Goal: Obtain resource: Download file/media

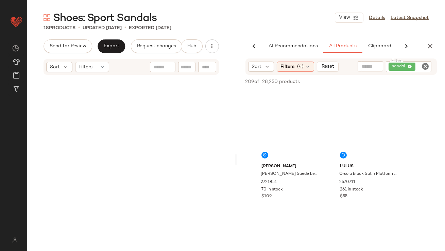
scroll to position [3719, 0]
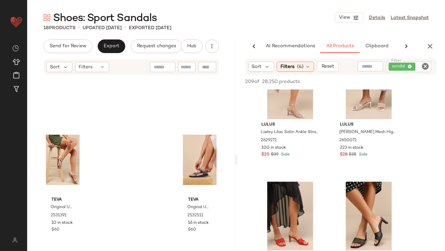
click at [433, 41] on button "button" at bounding box center [431, 46] width 14 height 14
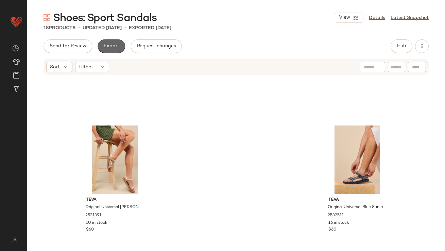
click at [117, 42] on button "Export" at bounding box center [112, 46] width 28 height 14
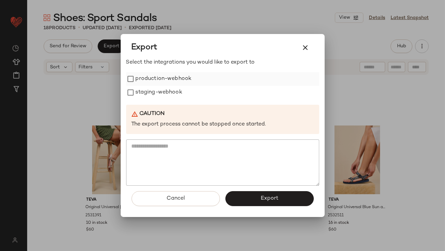
click at [167, 81] on label "production-webhook" at bounding box center [164, 79] width 56 height 14
click at [167, 97] on label "staging-webhook" at bounding box center [159, 93] width 47 height 14
click at [252, 201] on button "Export" at bounding box center [270, 198] width 88 height 15
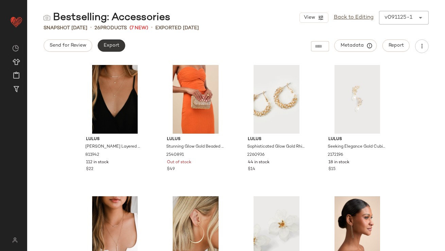
click at [113, 49] on button "Export" at bounding box center [112, 45] width 28 height 12
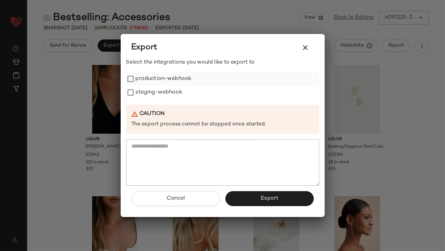
click at [160, 78] on label "production-webhook" at bounding box center [164, 79] width 56 height 14
click at [160, 89] on label "staging-webhook" at bounding box center [159, 93] width 47 height 14
click at [262, 196] on span "Export" at bounding box center [270, 198] width 18 height 6
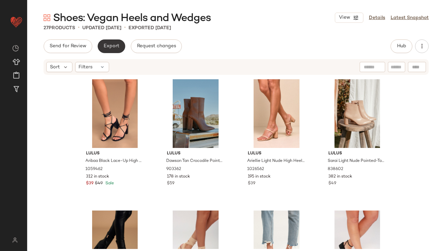
click at [117, 48] on span "Export" at bounding box center [111, 46] width 16 height 5
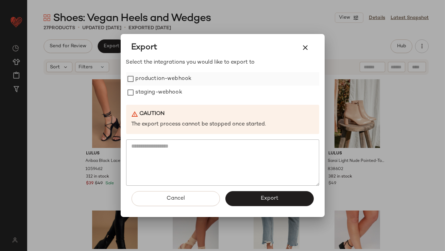
click at [141, 81] on label "production-webhook" at bounding box center [164, 79] width 56 height 14
click at [141, 90] on label "staging-webhook" at bounding box center [159, 93] width 47 height 14
click at [243, 195] on button "Export" at bounding box center [270, 198] width 88 height 15
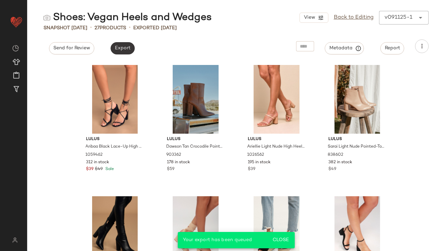
click at [115, 45] on button "Export" at bounding box center [123, 48] width 24 height 12
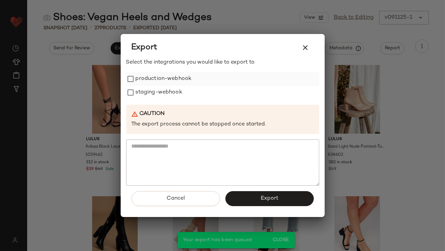
click at [151, 83] on label "production-webhook" at bounding box center [164, 79] width 56 height 14
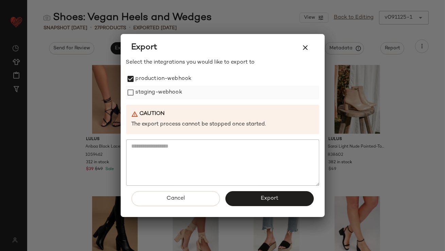
click at [151, 95] on label "staging-webhook" at bounding box center [159, 93] width 47 height 14
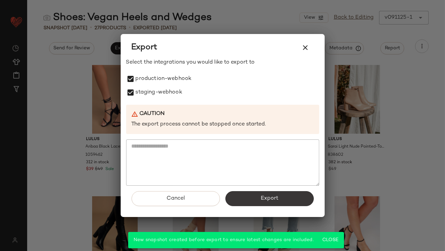
click at [246, 198] on button "Export" at bounding box center [270, 198] width 88 height 15
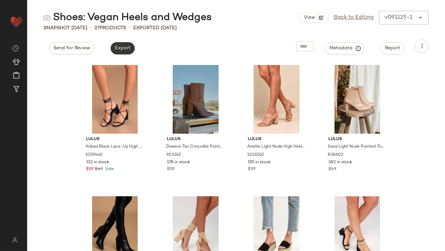
click at [126, 50] on span "Export" at bounding box center [123, 48] width 16 height 5
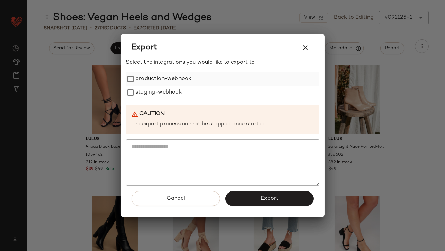
click at [151, 83] on label "production-webhook" at bounding box center [164, 79] width 56 height 14
click at [151, 94] on label "staging-webhook" at bounding box center [159, 93] width 47 height 14
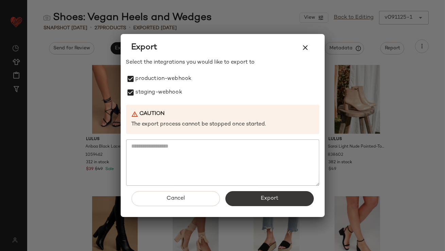
click at [247, 202] on button "Export" at bounding box center [270, 198] width 88 height 15
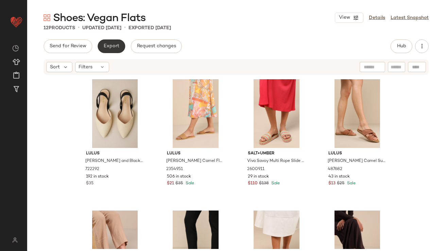
drag, startPoint x: 0, startPoint y: 0, endPoint x: 112, endPoint y: 47, distance: 120.9
click at [112, 47] on span "Export" at bounding box center [111, 46] width 16 height 5
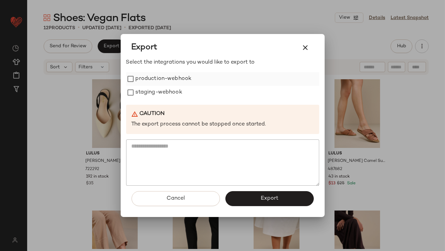
click at [167, 77] on label "production-webhook" at bounding box center [164, 79] width 56 height 14
click at [161, 89] on label "staging-webhook" at bounding box center [159, 93] width 47 height 14
click at [234, 194] on button "Export" at bounding box center [270, 198] width 88 height 15
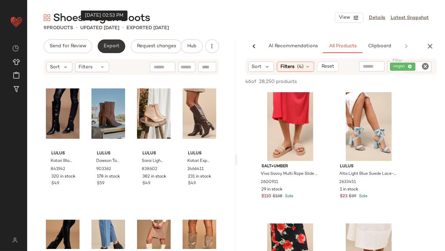
scroll to position [367, 0]
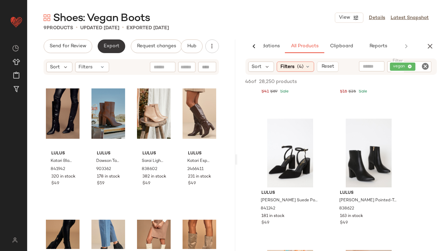
click at [119, 42] on button "Export" at bounding box center [112, 46] width 28 height 14
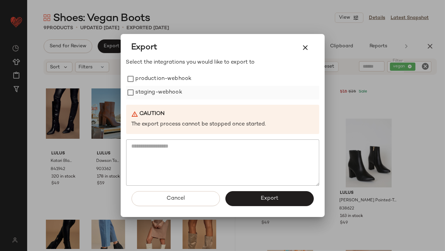
click at [153, 86] on label "staging-webhook" at bounding box center [159, 93] width 47 height 14
click at [153, 81] on label "production-webhook" at bounding box center [164, 79] width 56 height 14
click at [254, 195] on button "Export" at bounding box center [270, 198] width 88 height 15
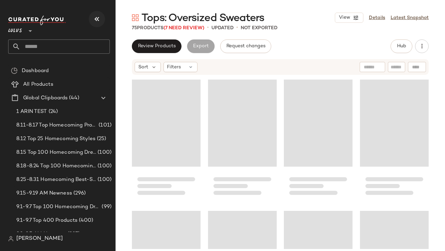
click at [94, 20] on icon "button" at bounding box center [97, 19] width 8 height 8
